Goal: Task Accomplishment & Management: Use online tool/utility

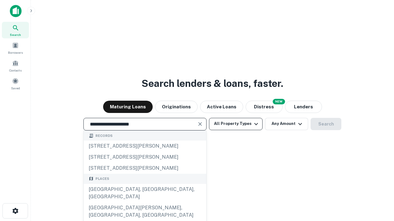
click at [145, 203] on div "[GEOGRAPHIC_DATA], [GEOGRAPHIC_DATA], [GEOGRAPHIC_DATA]" at bounding box center [145, 193] width 122 height 18
type input "**********"
click at [236, 124] on button "All Property Types" at bounding box center [236, 124] width 54 height 12
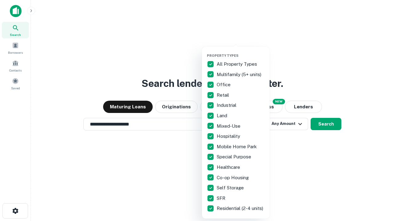
click at [241, 52] on button "button" at bounding box center [241, 52] width 68 height 0
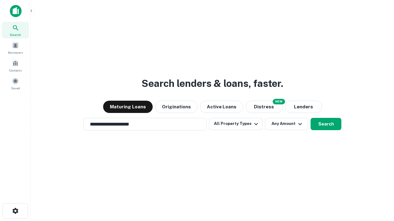
scroll to position [10, 0]
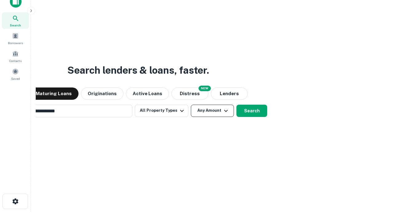
click at [191, 105] on button "Any Amount" at bounding box center [212, 111] width 43 height 12
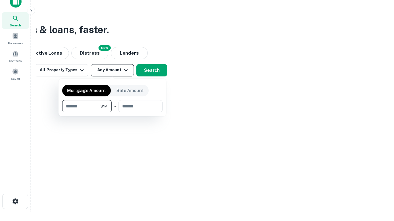
scroll to position [10, 0]
type input "*******"
click at [112, 113] on button "button" at bounding box center [112, 113] width 100 height 0
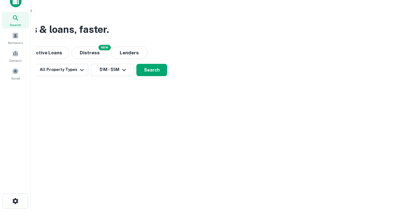
scroll to position [10, 0]
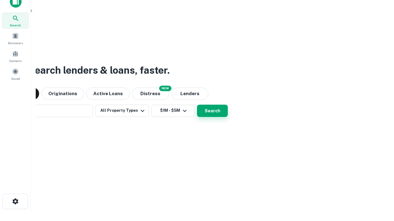
click at [197, 105] on button "Search" at bounding box center [212, 111] width 31 height 12
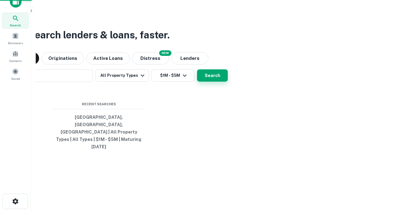
scroll to position [10, 0]
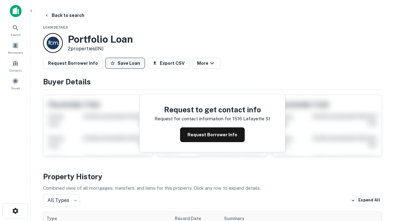
click at [125, 63] on button "Save Loan" at bounding box center [125, 63] width 40 height 11
click at [126, 63] on button "Save Loan" at bounding box center [125, 63] width 40 height 11
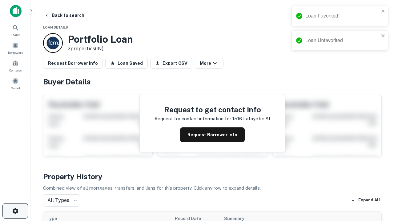
click at [15, 211] on icon "button" at bounding box center [15, 211] width 7 height 7
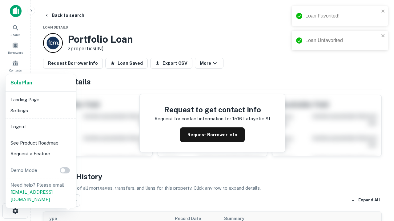
click at [41, 127] on li "Logout" at bounding box center [41, 126] width 66 height 11
